Goal: Book appointment/travel/reservation

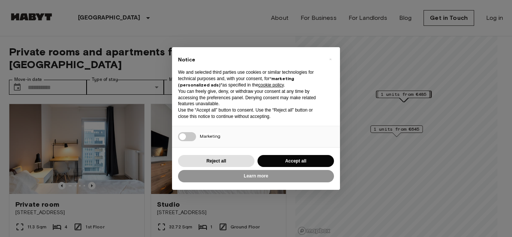
scroll to position [17, 0]
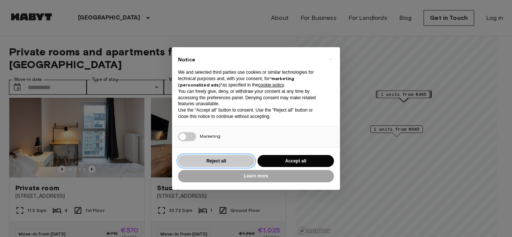
click at [239, 163] on button "Reject all" at bounding box center [216, 161] width 77 height 12
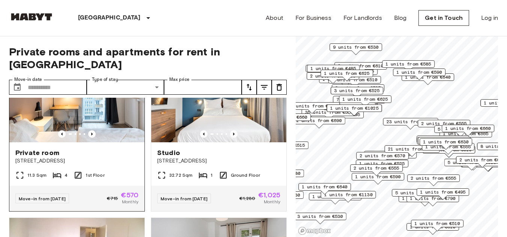
scroll to position [49, 0]
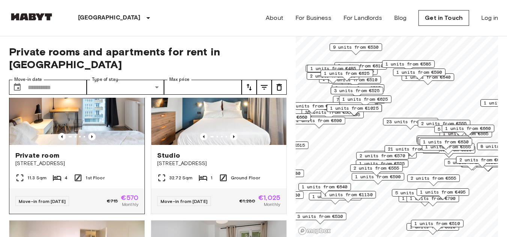
click at [88, 118] on img at bounding box center [76, 100] width 135 height 90
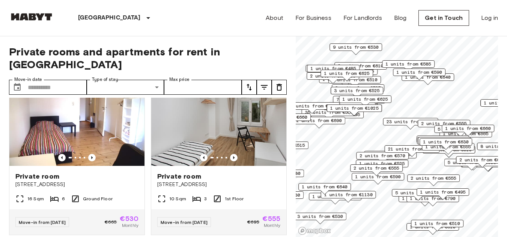
scroll to position [194, 0]
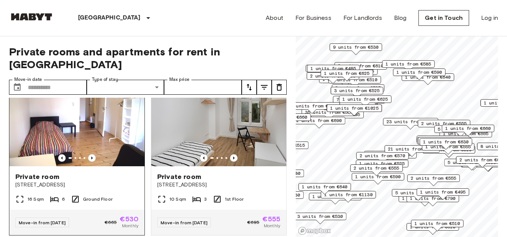
click at [103, 155] on div at bounding box center [76, 159] width 135 height 8
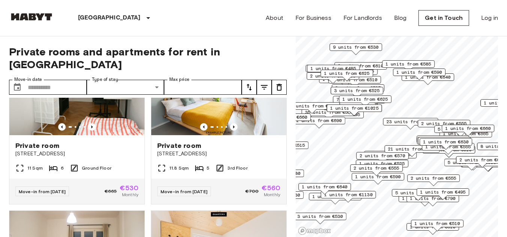
scroll to position [564, 0]
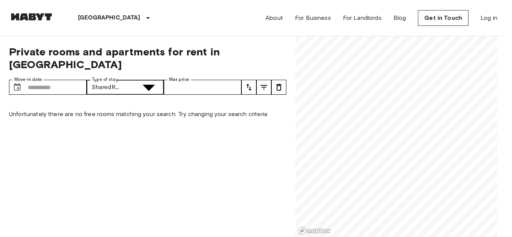
type input "**********"
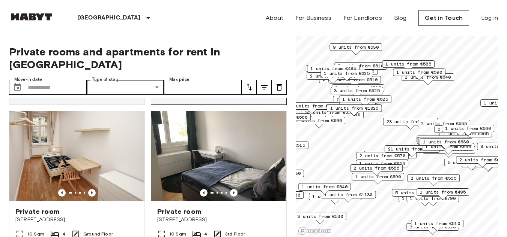
scroll to position [1622, 0]
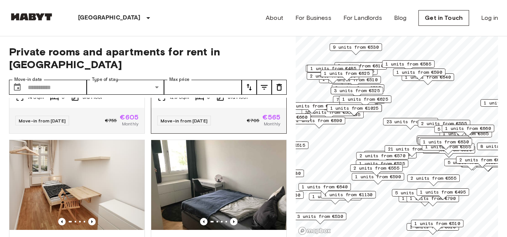
click at [183, 87] on span "[STREET_ADDRESS]" at bounding box center [218, 84] width 123 height 8
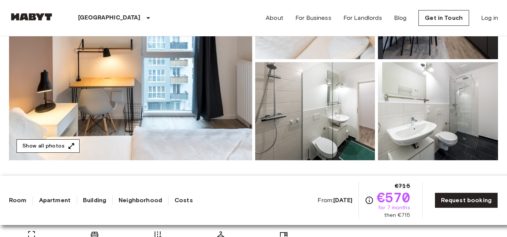
click at [65, 141] on button "Show all photos" at bounding box center [48, 147] width 63 height 14
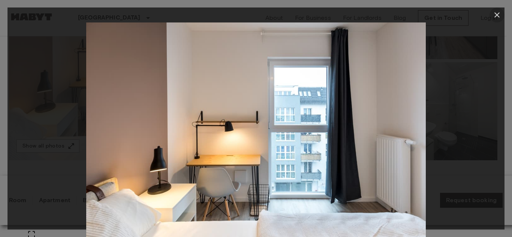
click at [499, 17] on icon "button" at bounding box center [497, 14] width 5 height 5
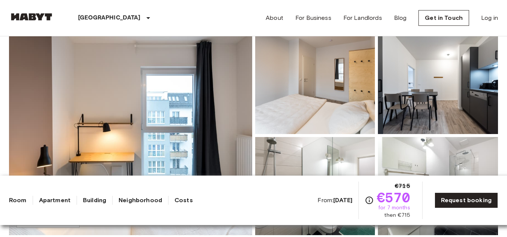
scroll to position [68, 0]
click at [353, 127] on img at bounding box center [315, 85] width 120 height 98
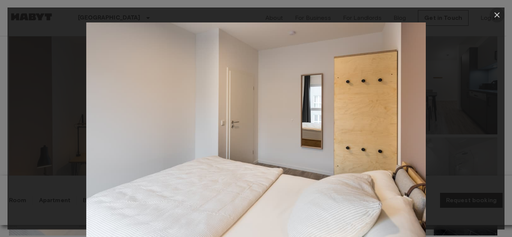
click at [500, 12] on icon "button" at bounding box center [497, 15] width 9 height 9
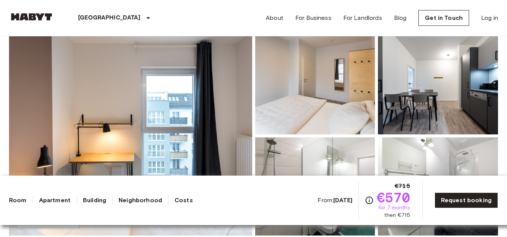
click at [430, 118] on img at bounding box center [438, 85] width 120 height 98
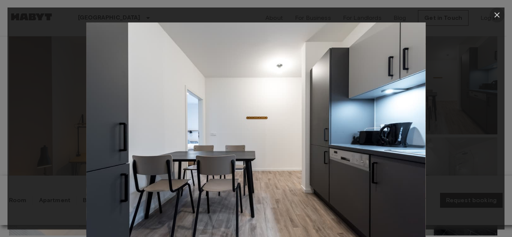
click at [492, 14] on button "button" at bounding box center [497, 15] width 15 height 15
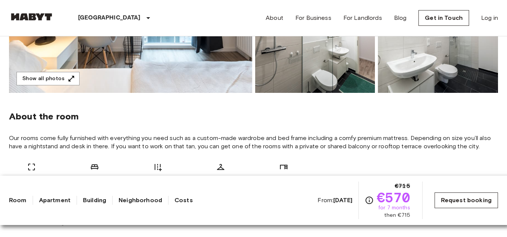
scroll to position [210, 0]
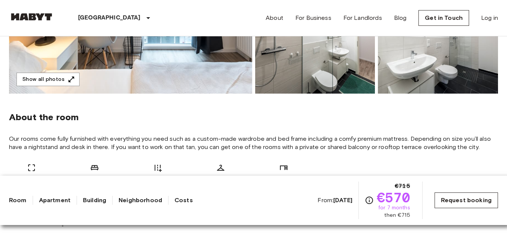
click at [446, 203] on link "Request booking" at bounding box center [465, 201] width 63 height 16
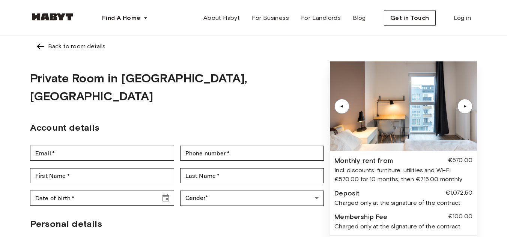
click at [47, 49] on div "Back to room details" at bounding box center [253, 46] width 435 height 9
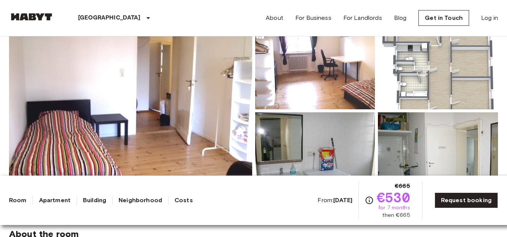
scroll to position [93, 0]
